Goal: Obtain resource: Download file/media

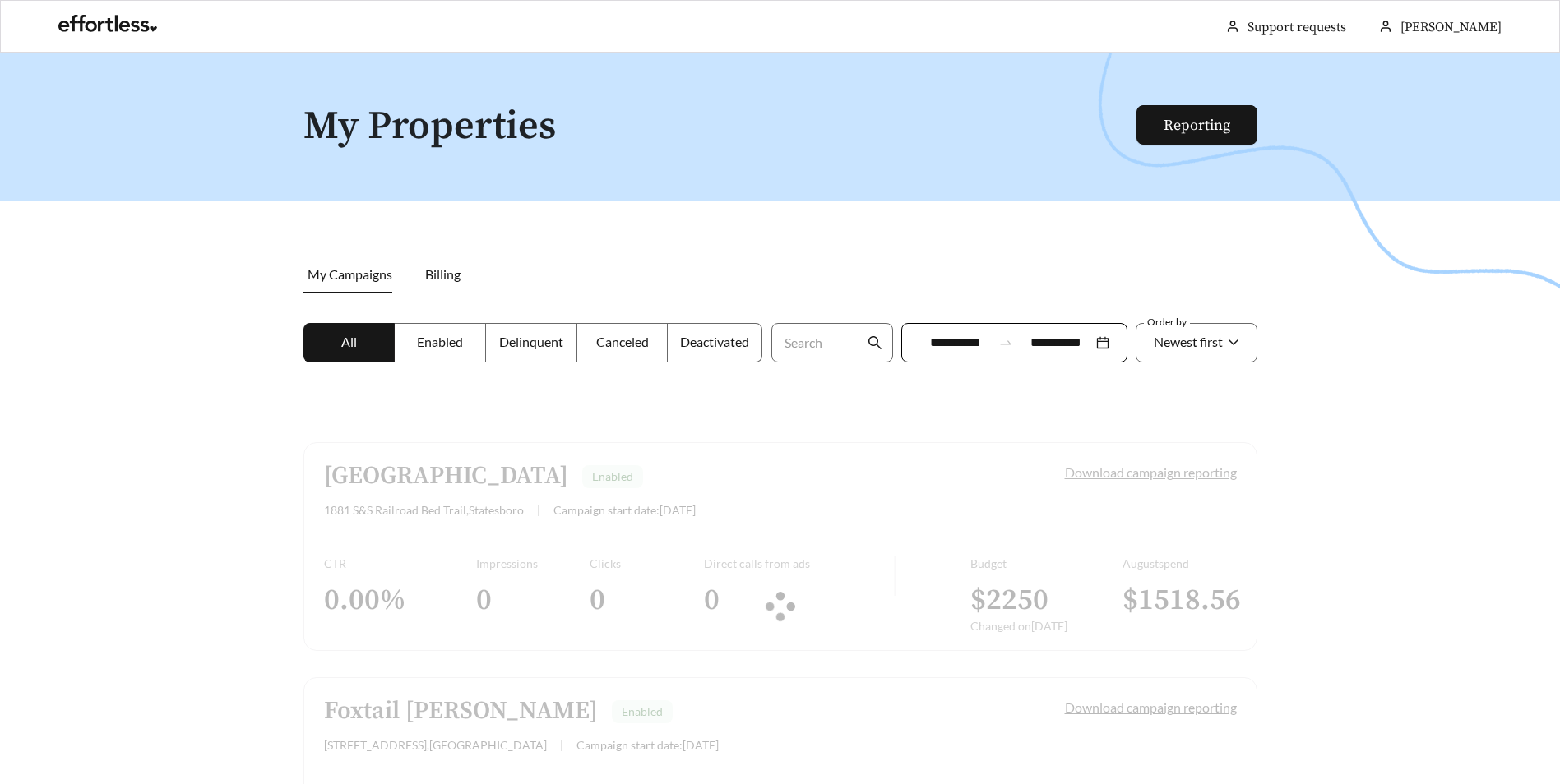
click at [1087, 470] on div at bounding box center [780, 607] width 954 height 329
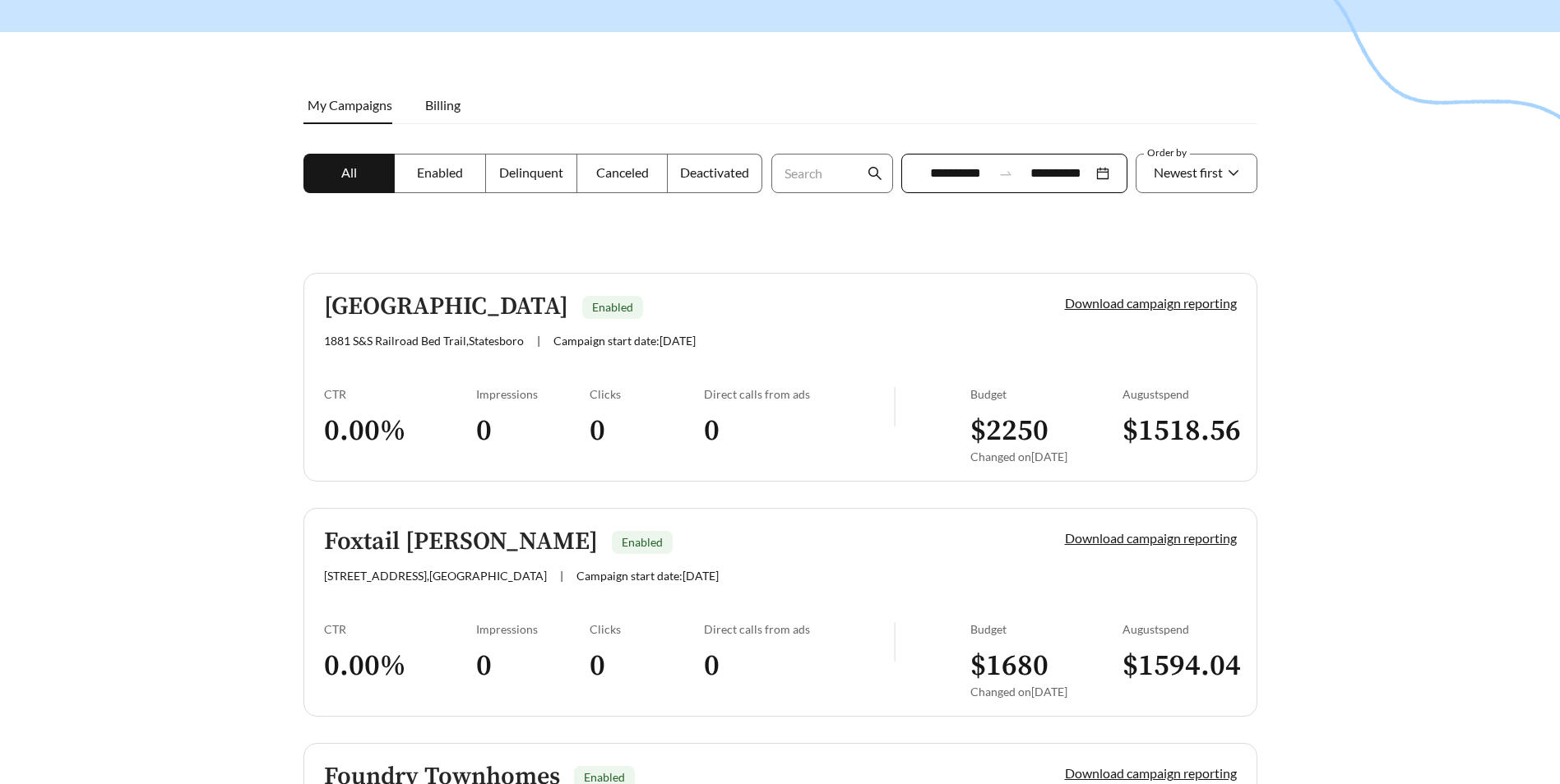
scroll to position [170, 0]
click at [933, 168] on input "**********" at bounding box center [957, 173] width 74 height 20
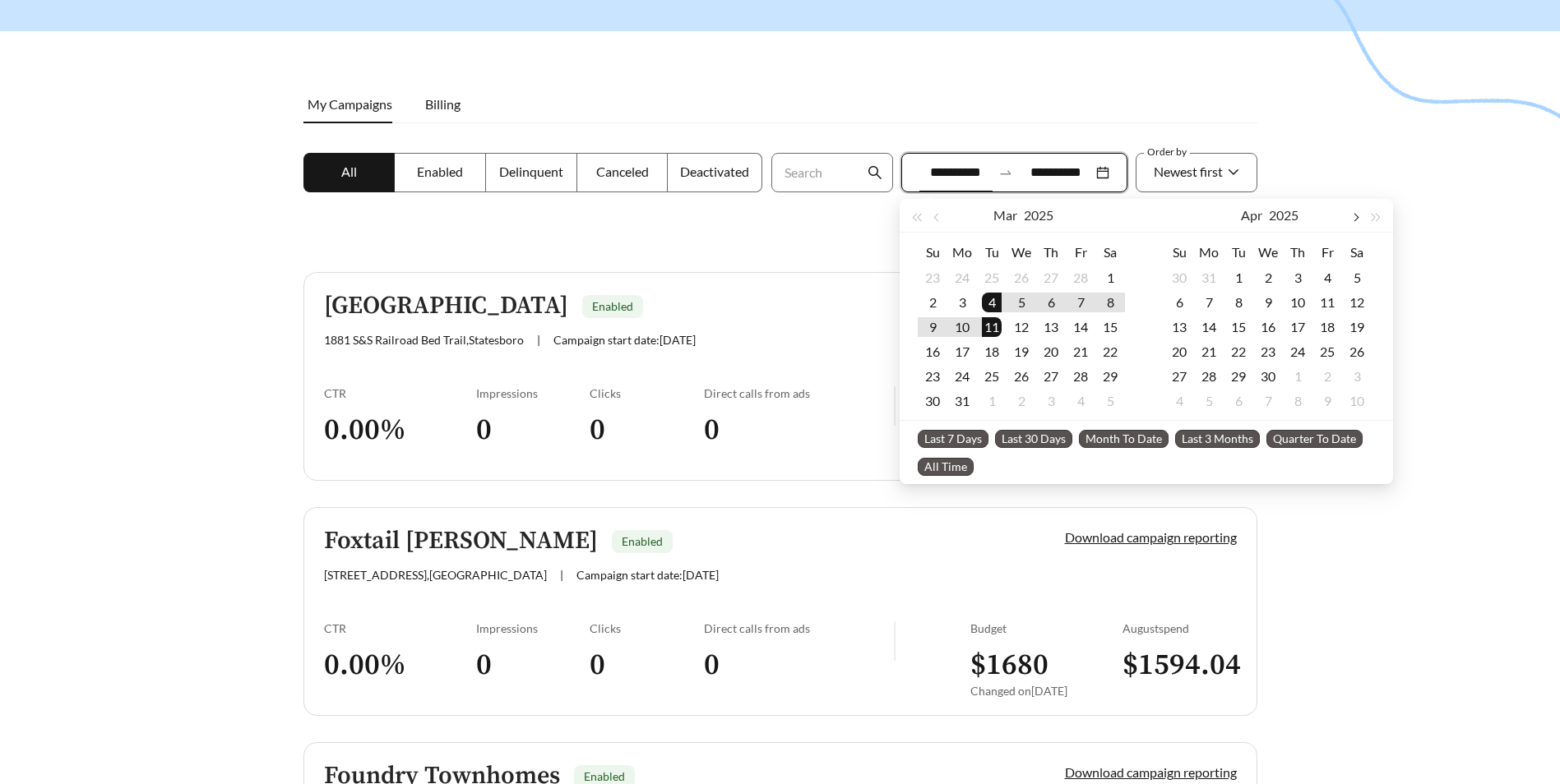
click at [1352, 220] on button "button" at bounding box center [1356, 215] width 22 height 33
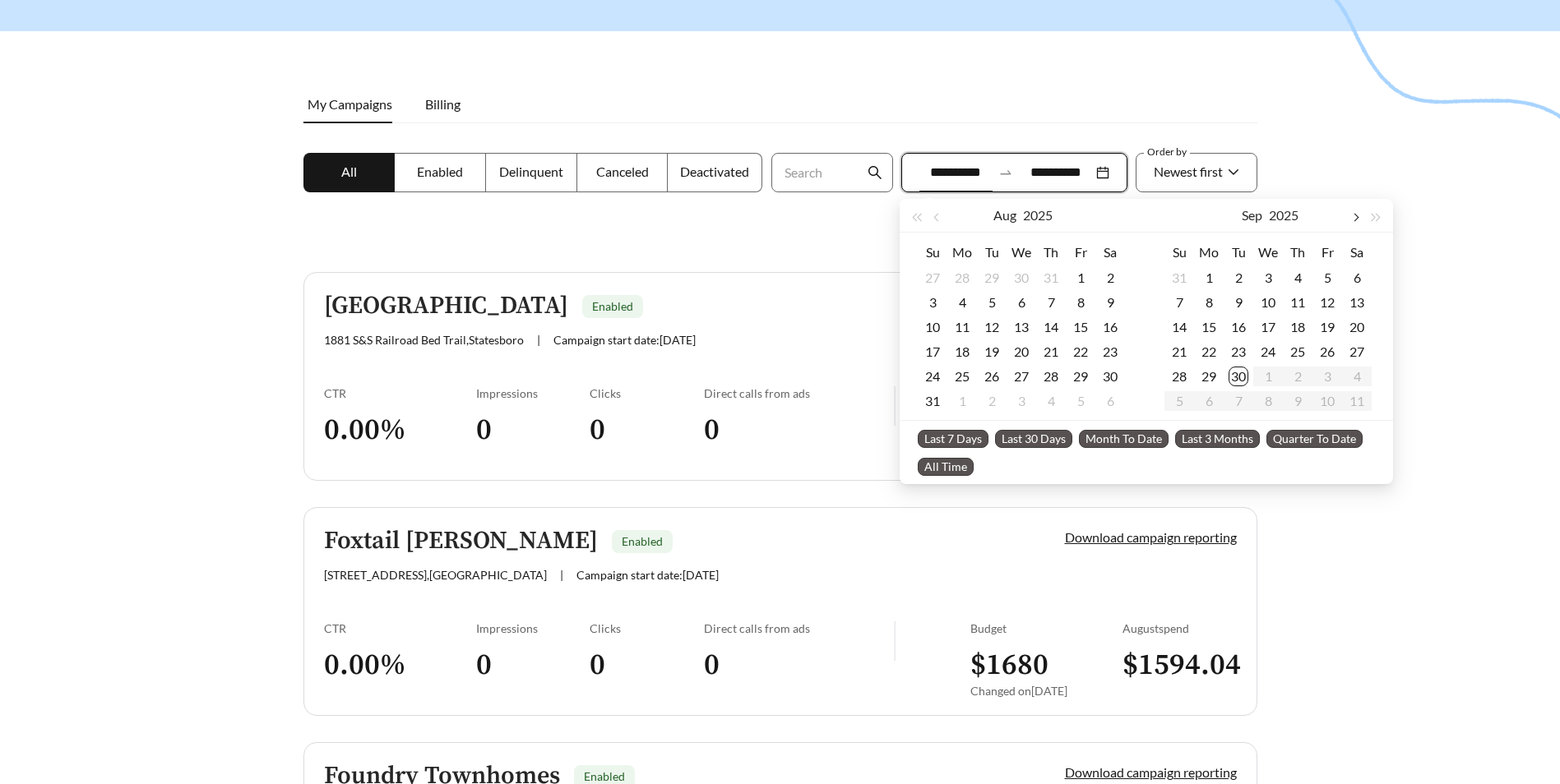
click at [1352, 220] on button "button" at bounding box center [1356, 215] width 22 height 33
type input "**********"
click at [961, 275] on div "1" at bounding box center [962, 278] width 20 height 20
click at [1338, 220] on div "[DATE]" at bounding box center [1270, 215] width 150 height 33
click at [1350, 219] on button "button" at bounding box center [1356, 215] width 22 height 33
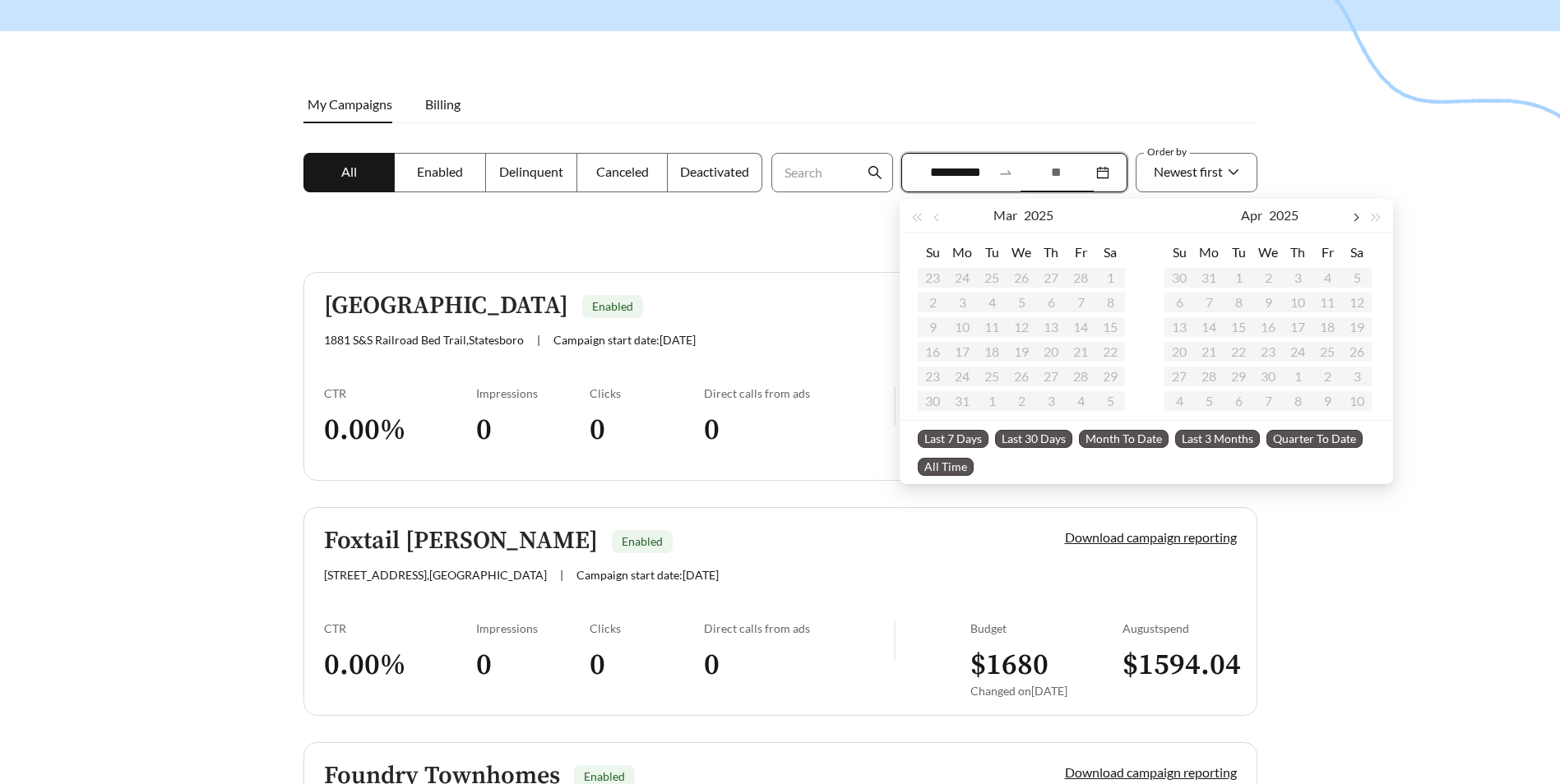
click at [1350, 219] on button "button" at bounding box center [1356, 215] width 22 height 33
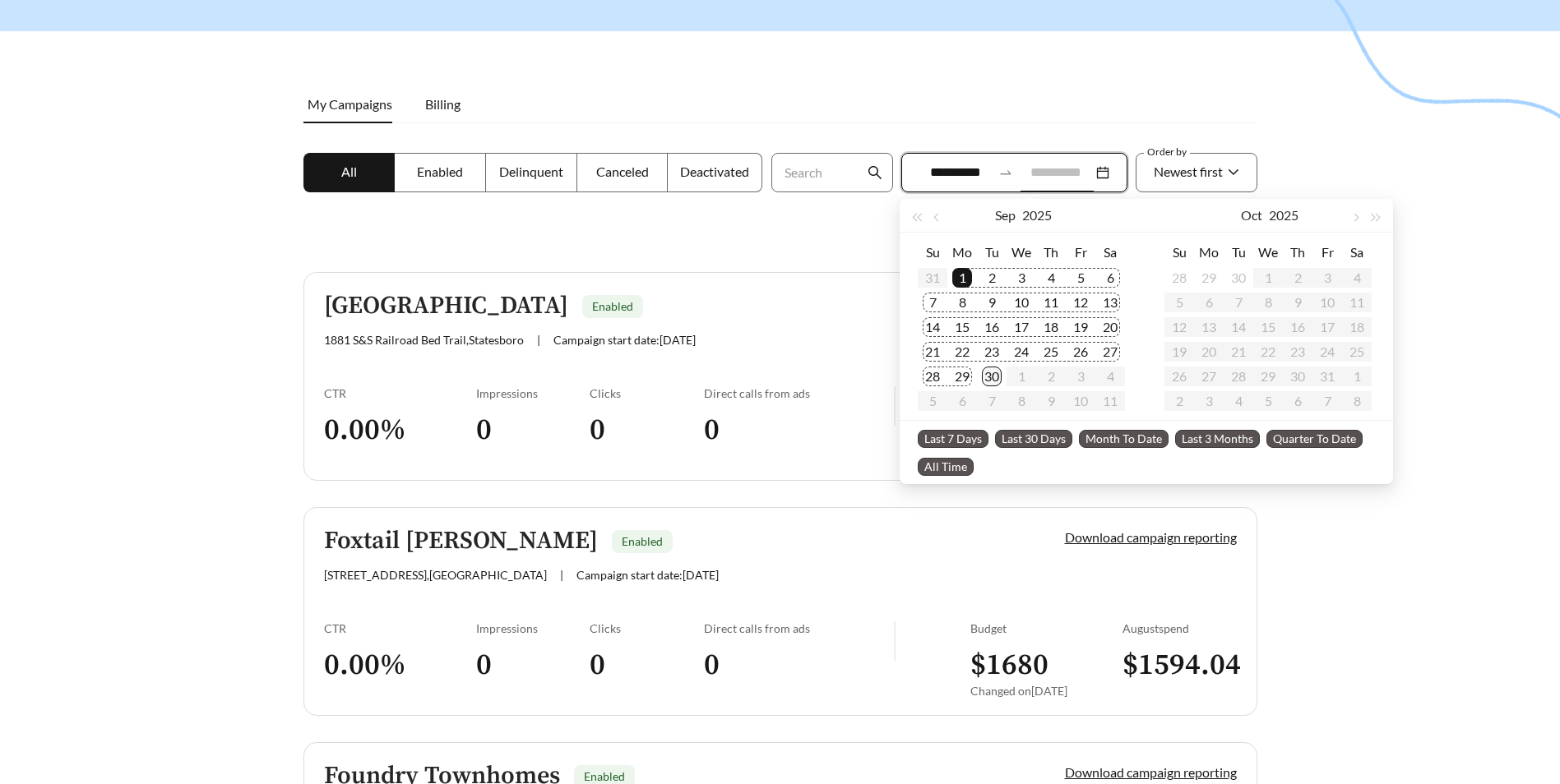
type input "**********"
click at [990, 374] on div "30" at bounding box center [992, 376] width 20 height 20
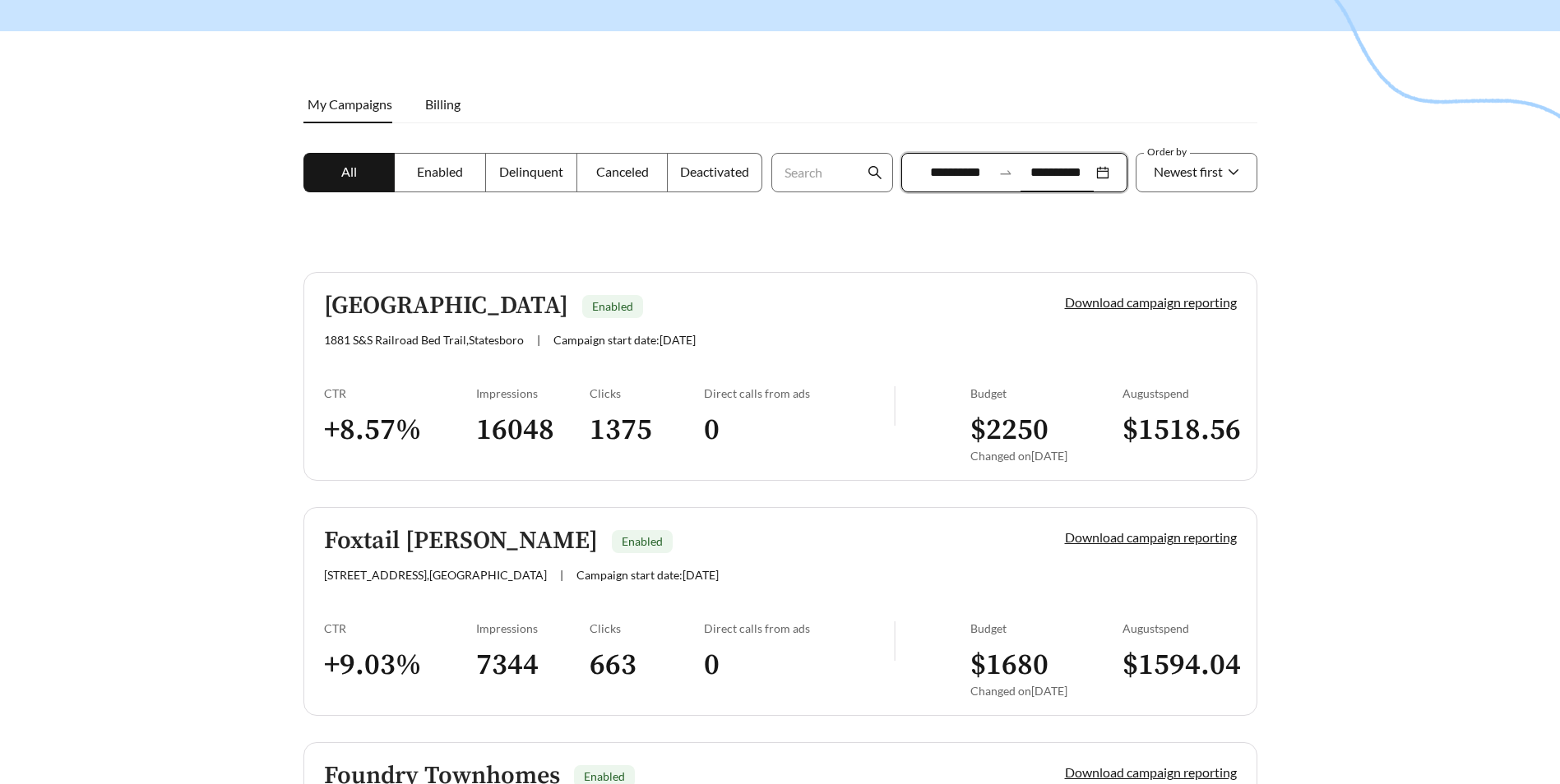
click at [646, 297] on div "Beacon Place Enabled" at bounding box center [666, 306] width 685 height 27
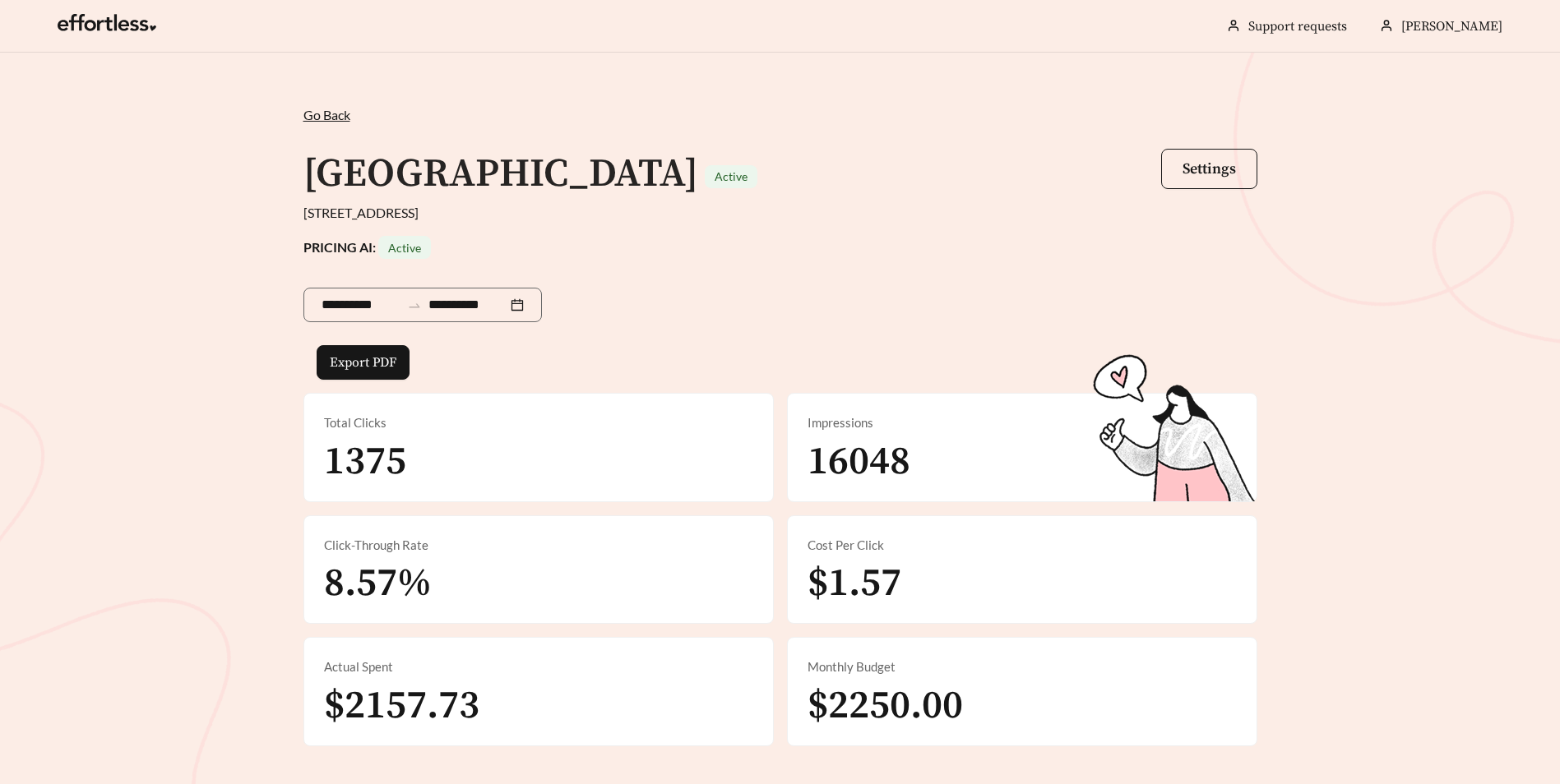
drag, startPoint x: 971, startPoint y: 247, endPoint x: 815, endPoint y: 198, distance: 163.5
click at [815, 198] on div "Beacon Place Active Settings" at bounding box center [780, 174] width 954 height 57
click at [394, 358] on span "Export PDF" at bounding box center [363, 363] width 66 height 20
